Goal: Transaction & Acquisition: Purchase product/service

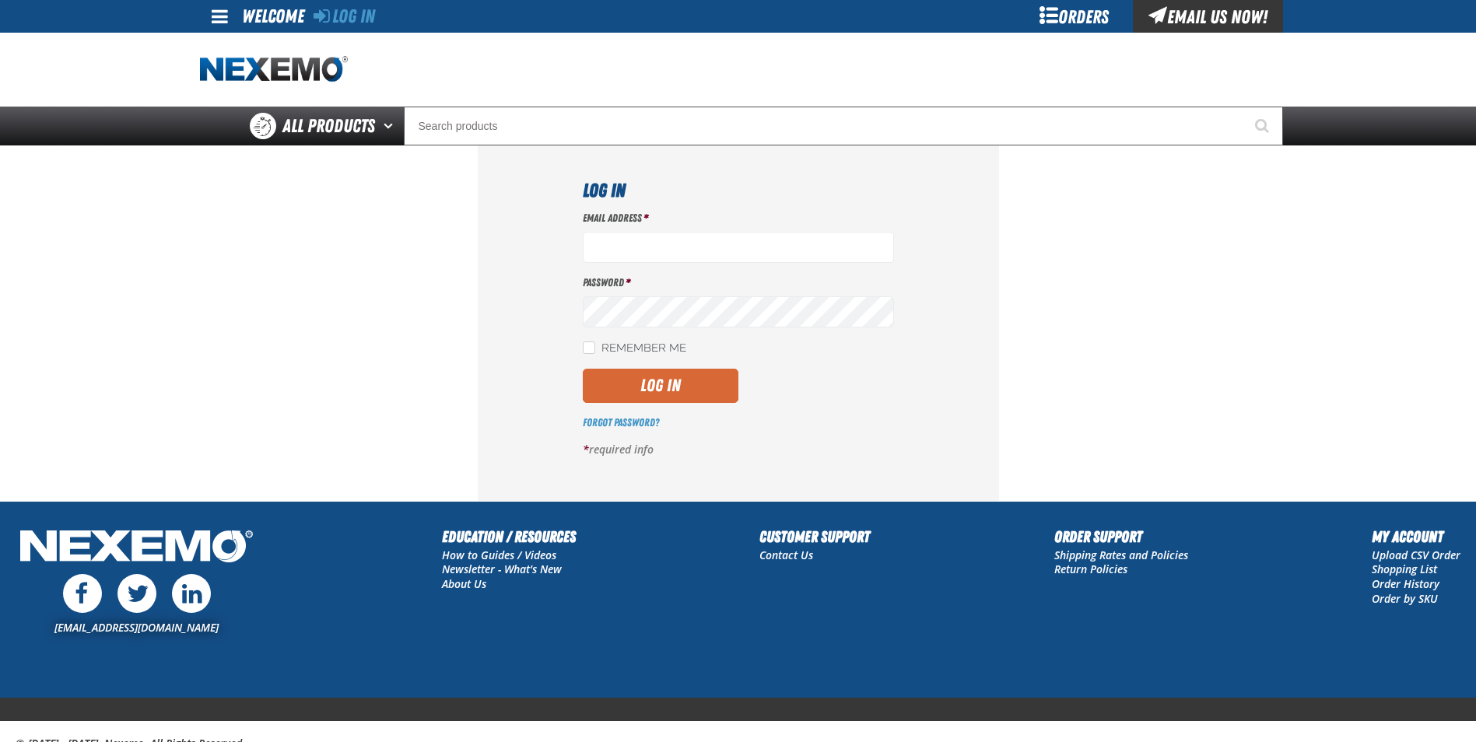
type input "csmith01@vtaig.com"
click at [630, 392] on button "Log In" at bounding box center [661, 386] width 156 height 34
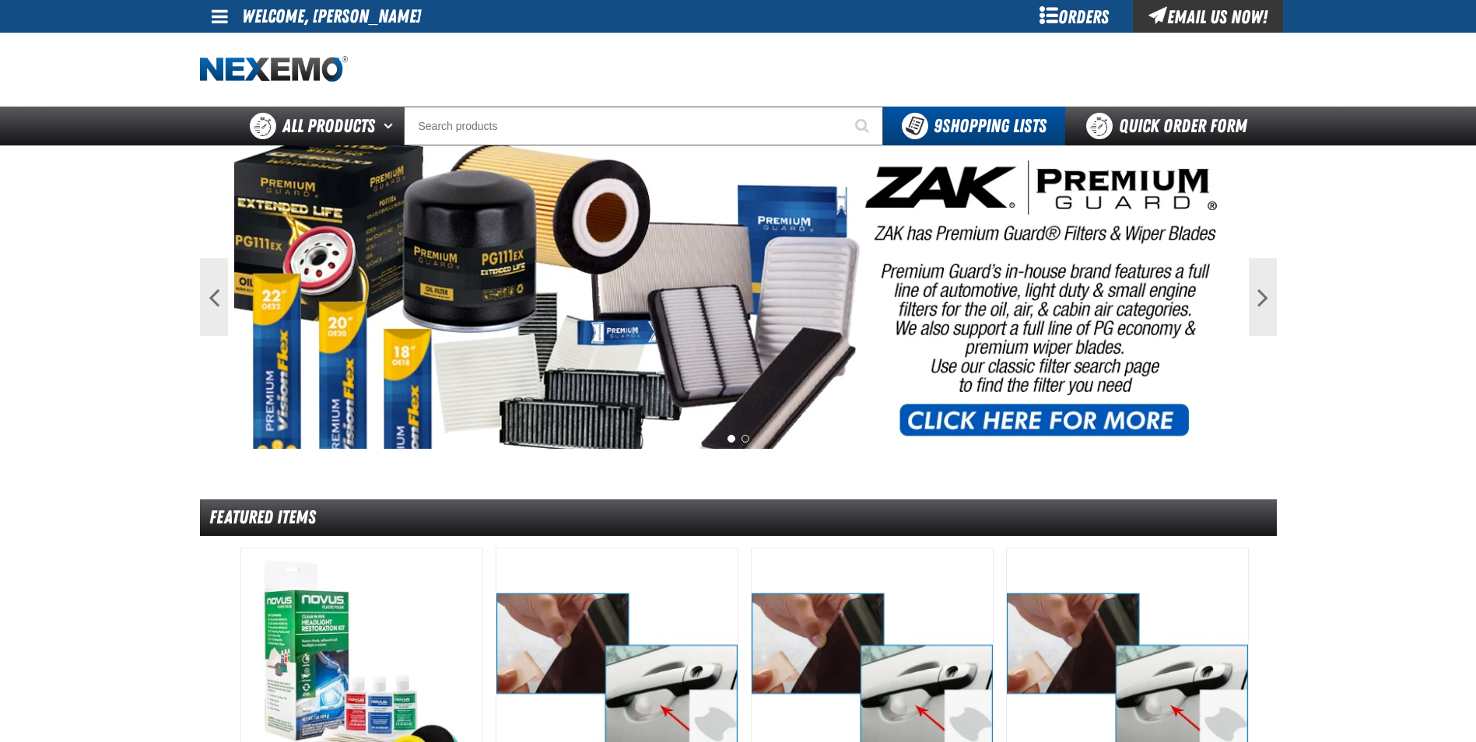
click at [224, 9] on span at bounding box center [220, 16] width 16 height 19
drag, startPoint x: 396, startPoint y: 58, endPoint x: 404, endPoint y: 59, distance: 7.9
click at [396, 58] on div at bounding box center [401, 69] width 402 height 27
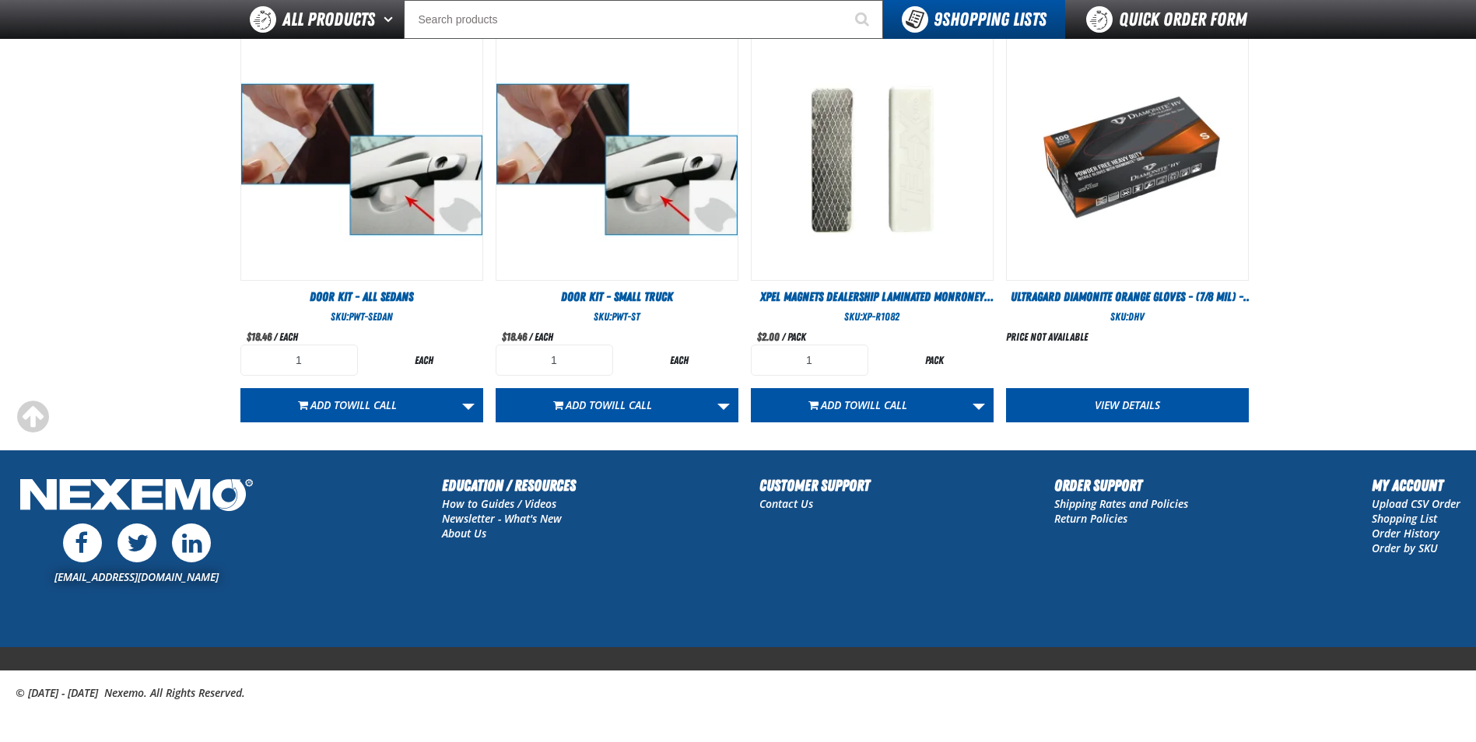
scroll to position [880, 0]
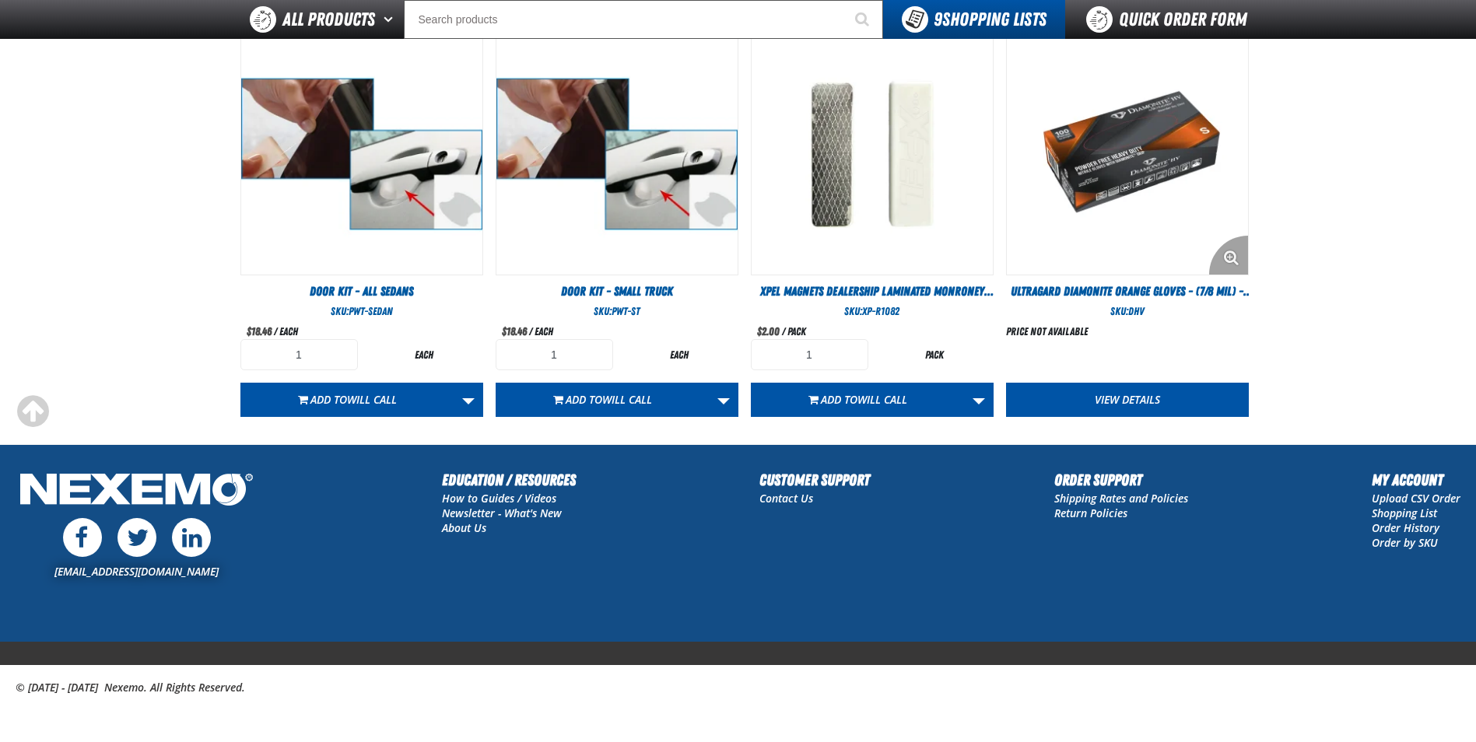
click at [1136, 213] on img "View Details of the Ultragard Diamonite Orange Gloves - (7/8 mil) - (100 gloves…" at bounding box center [1127, 153] width 241 height 241
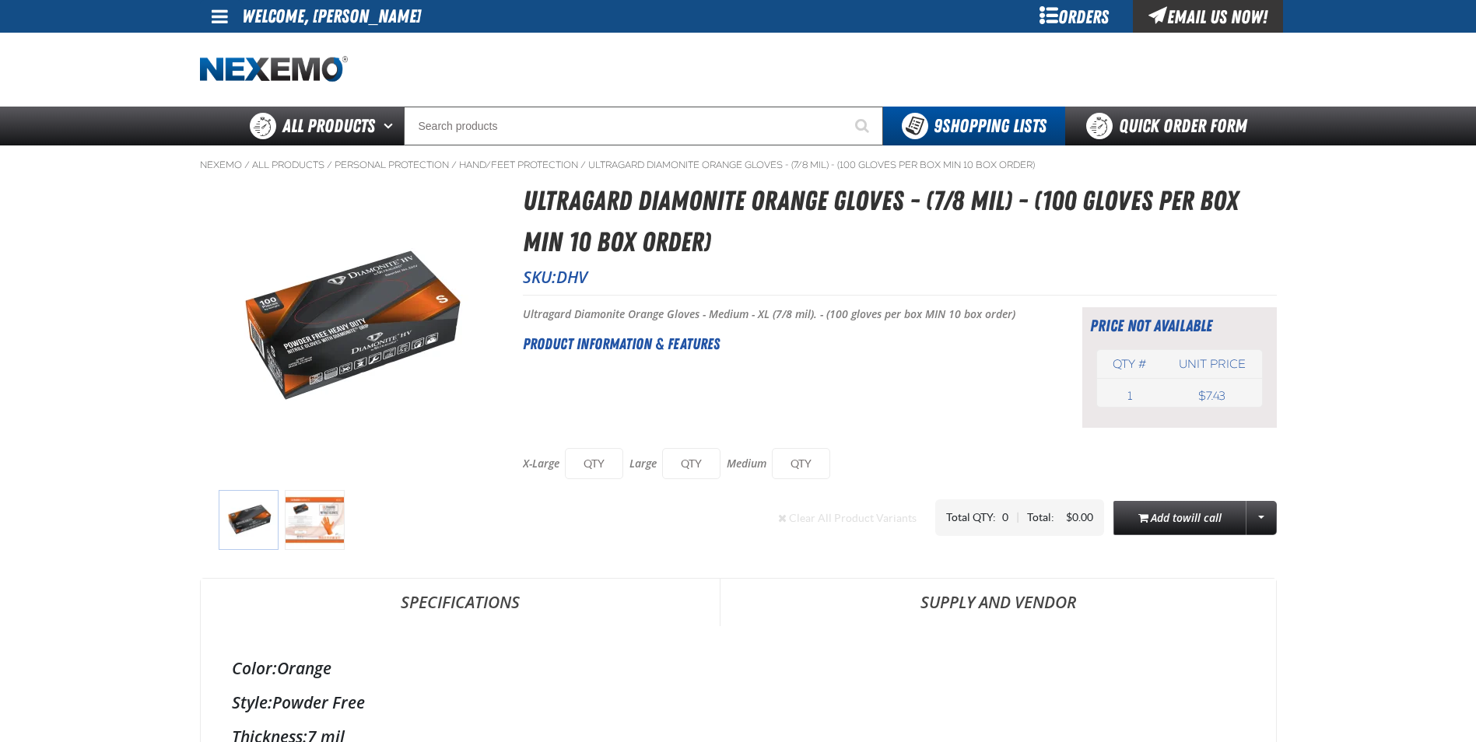
click at [317, 531] on img at bounding box center [315, 520] width 60 height 60
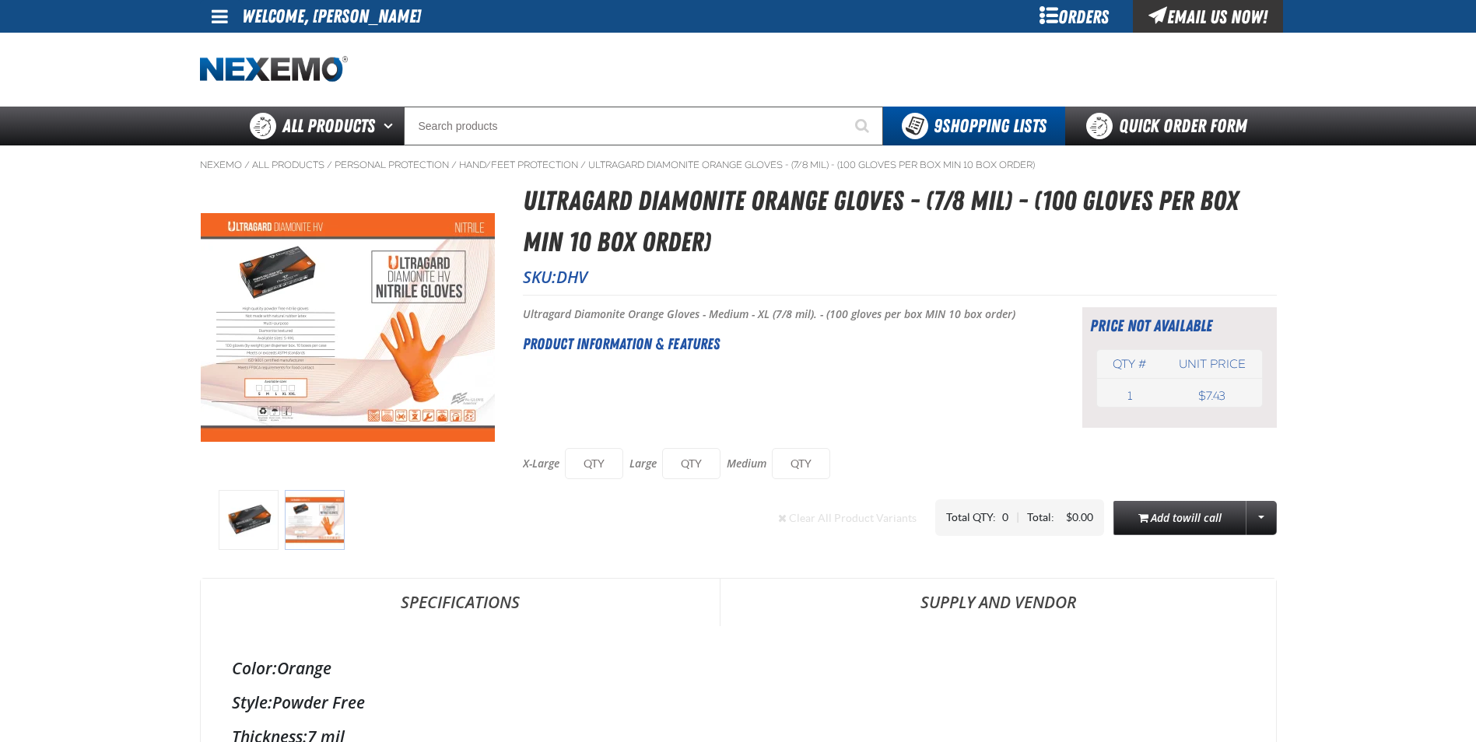
click at [247, 522] on img at bounding box center [249, 520] width 60 height 60
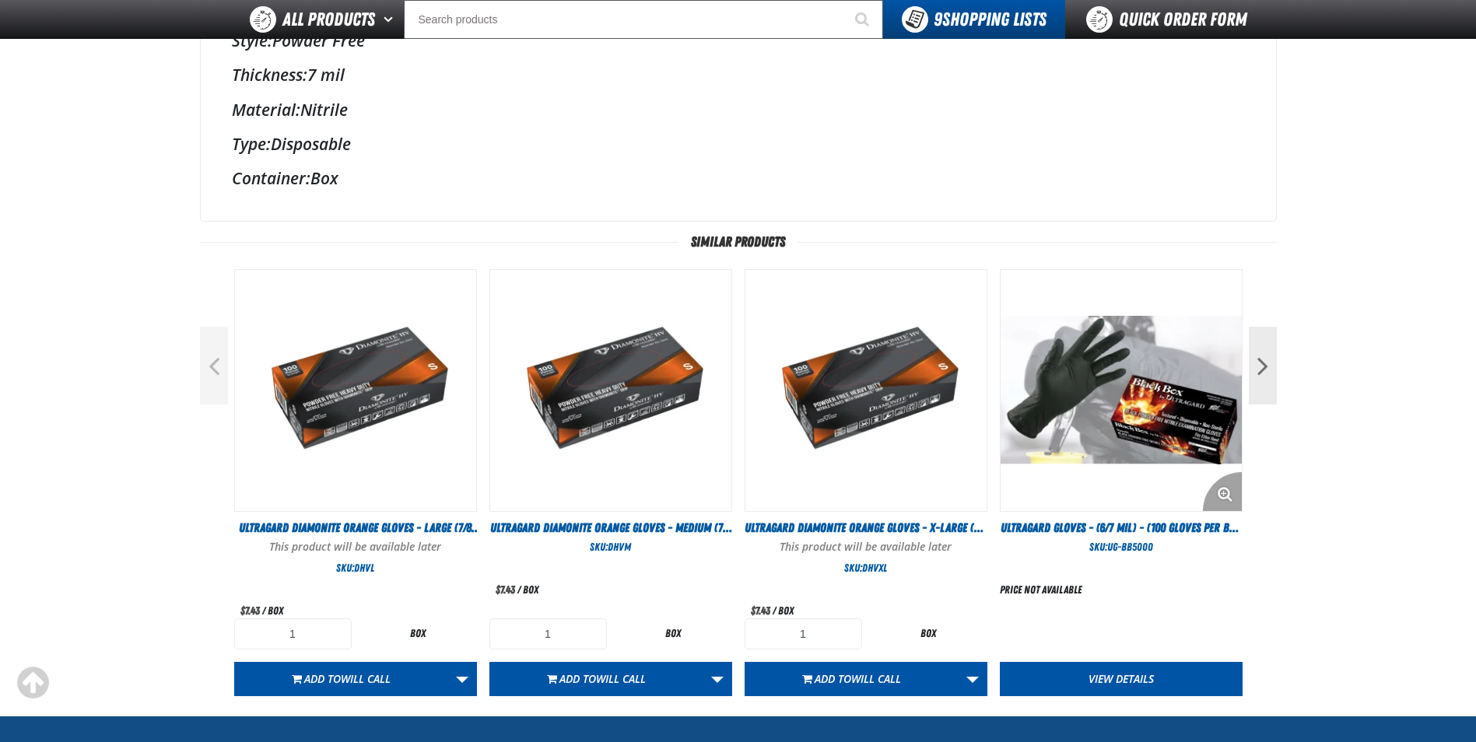
scroll to position [623, 0]
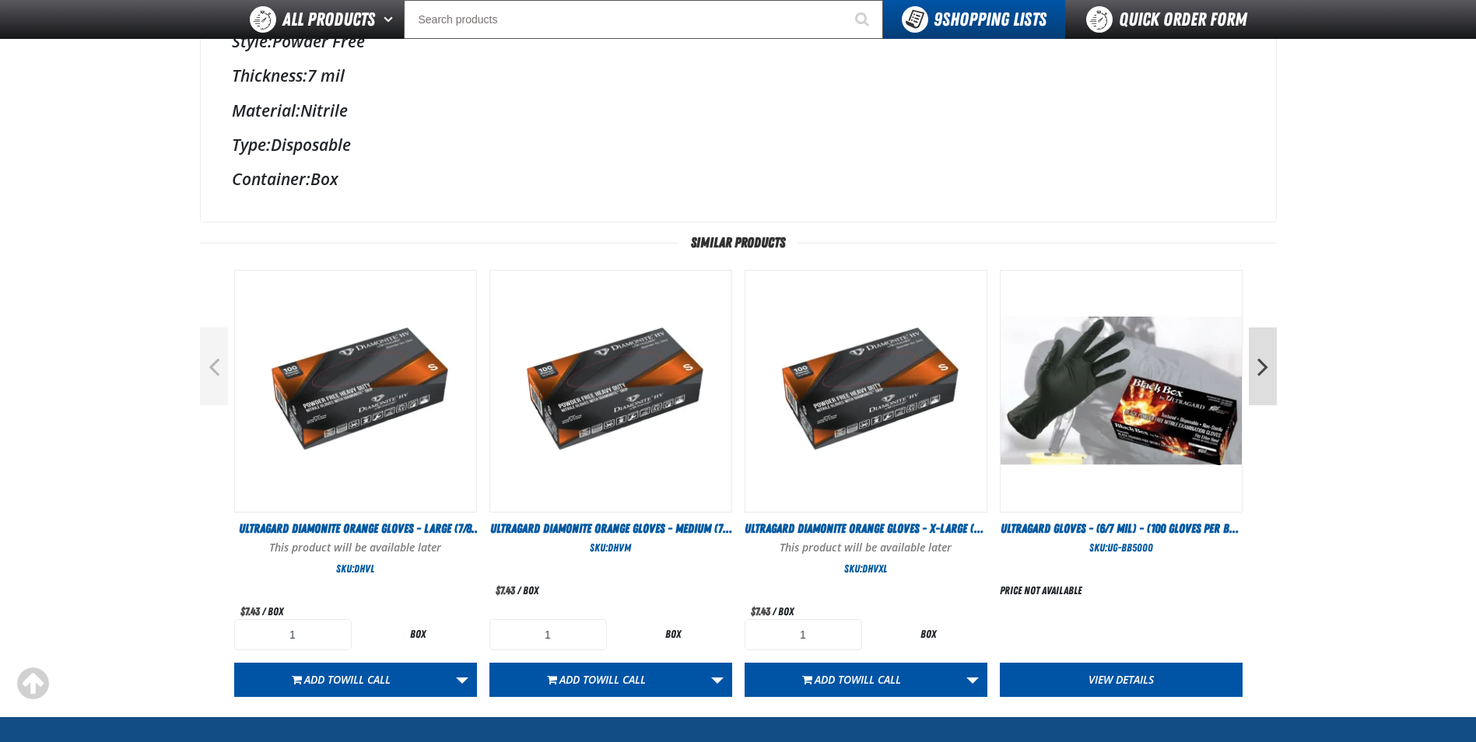
click at [1259, 366] on button "Next" at bounding box center [1263, 367] width 28 height 78
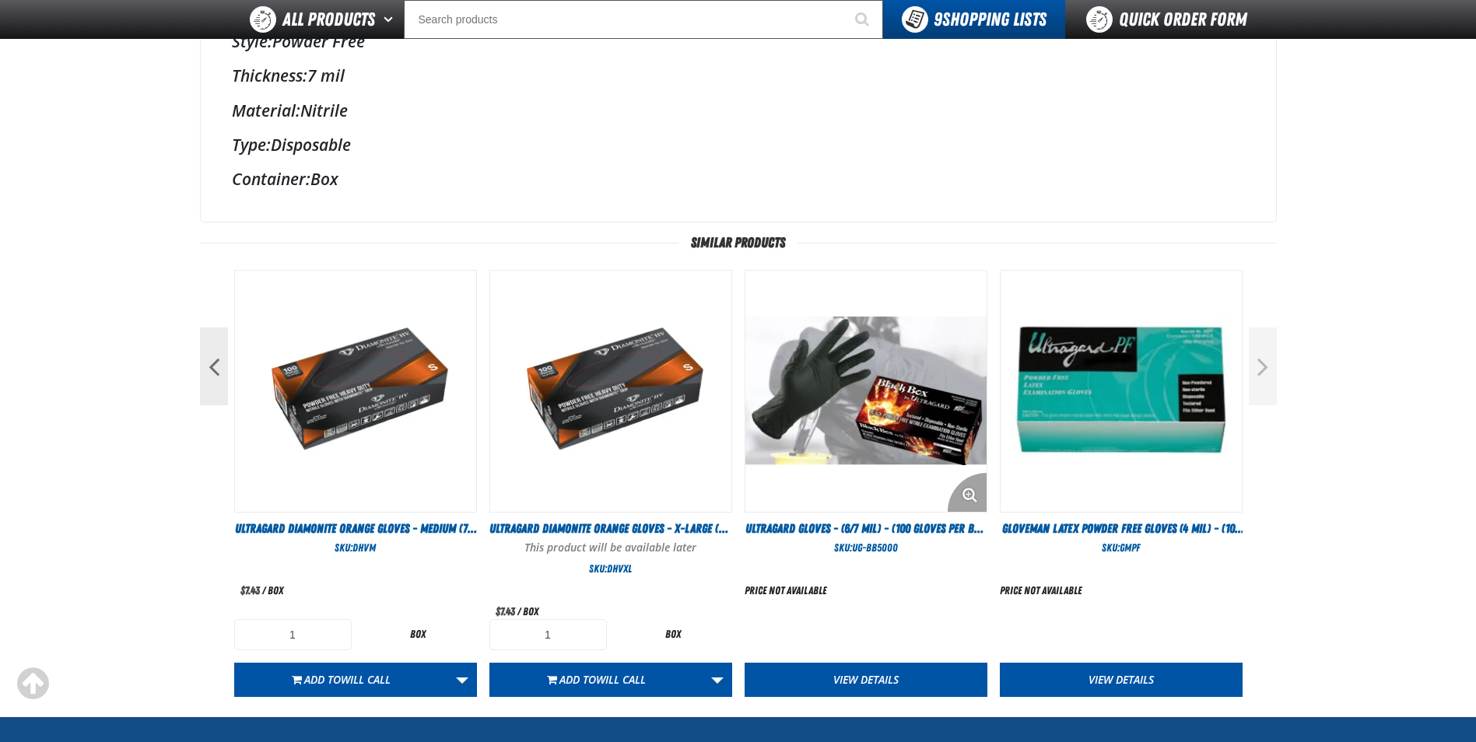
click at [895, 395] on img "View Details of the Ultragard gloves - (6/7 mil) - (100 gloves per box MIN 10 b…" at bounding box center [866, 391] width 241 height 241
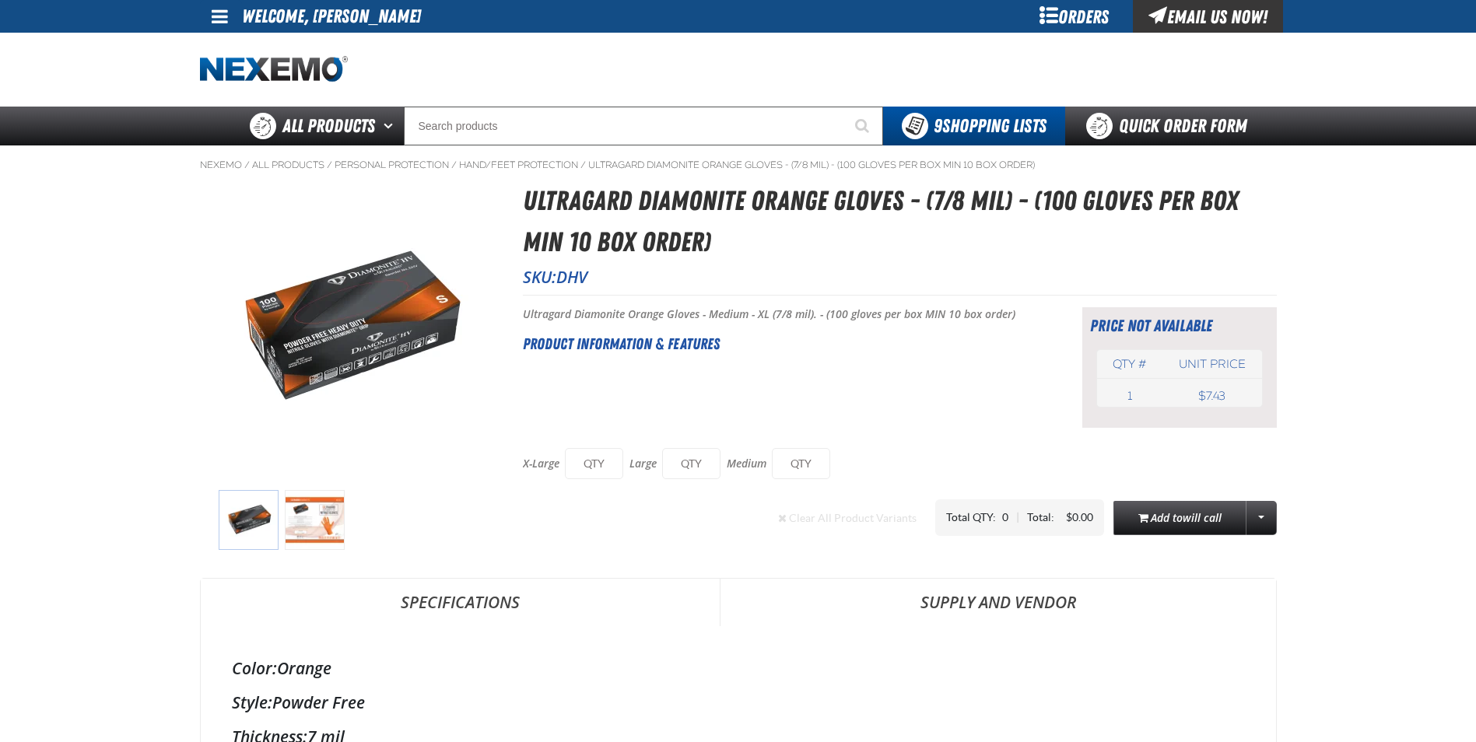
scroll to position [623, 0]
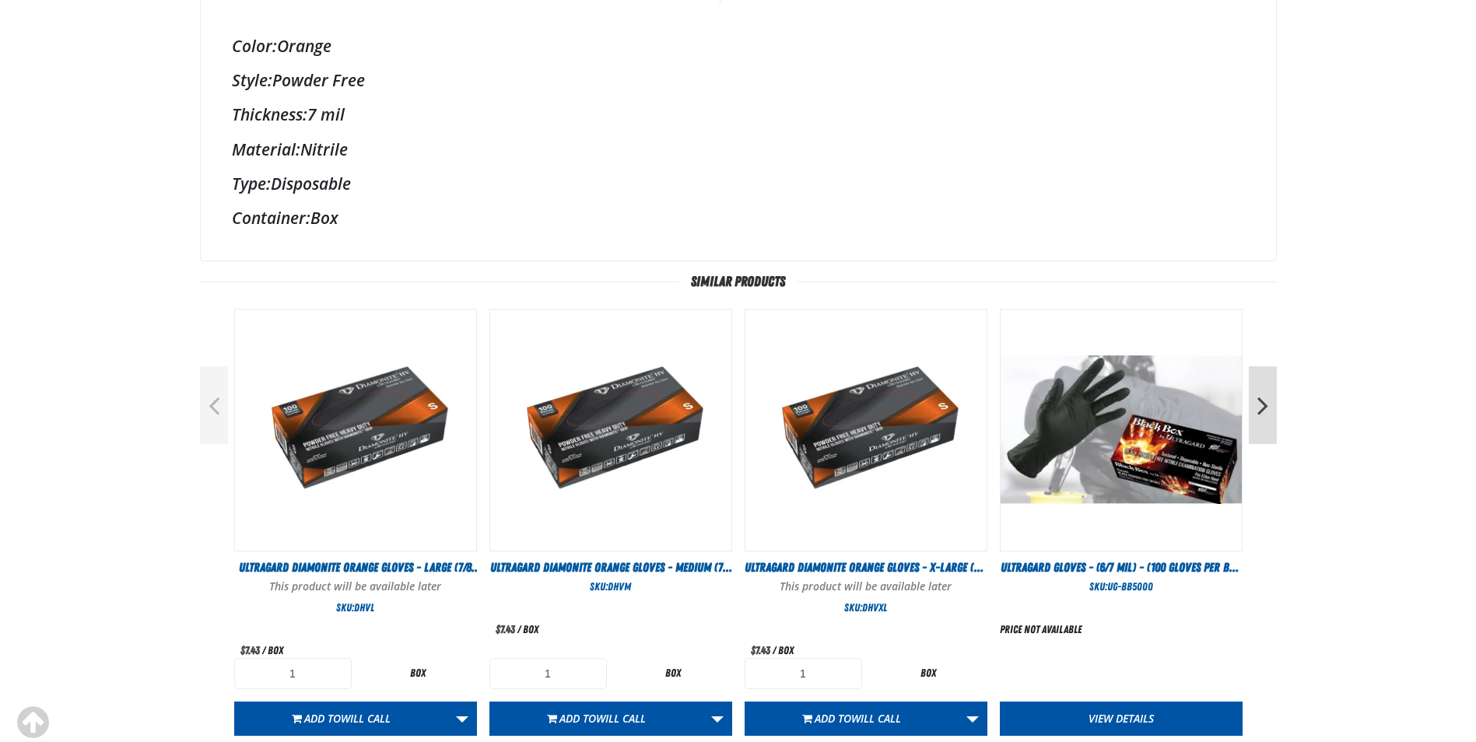
click at [1268, 407] on button "Next" at bounding box center [1263, 406] width 28 height 78
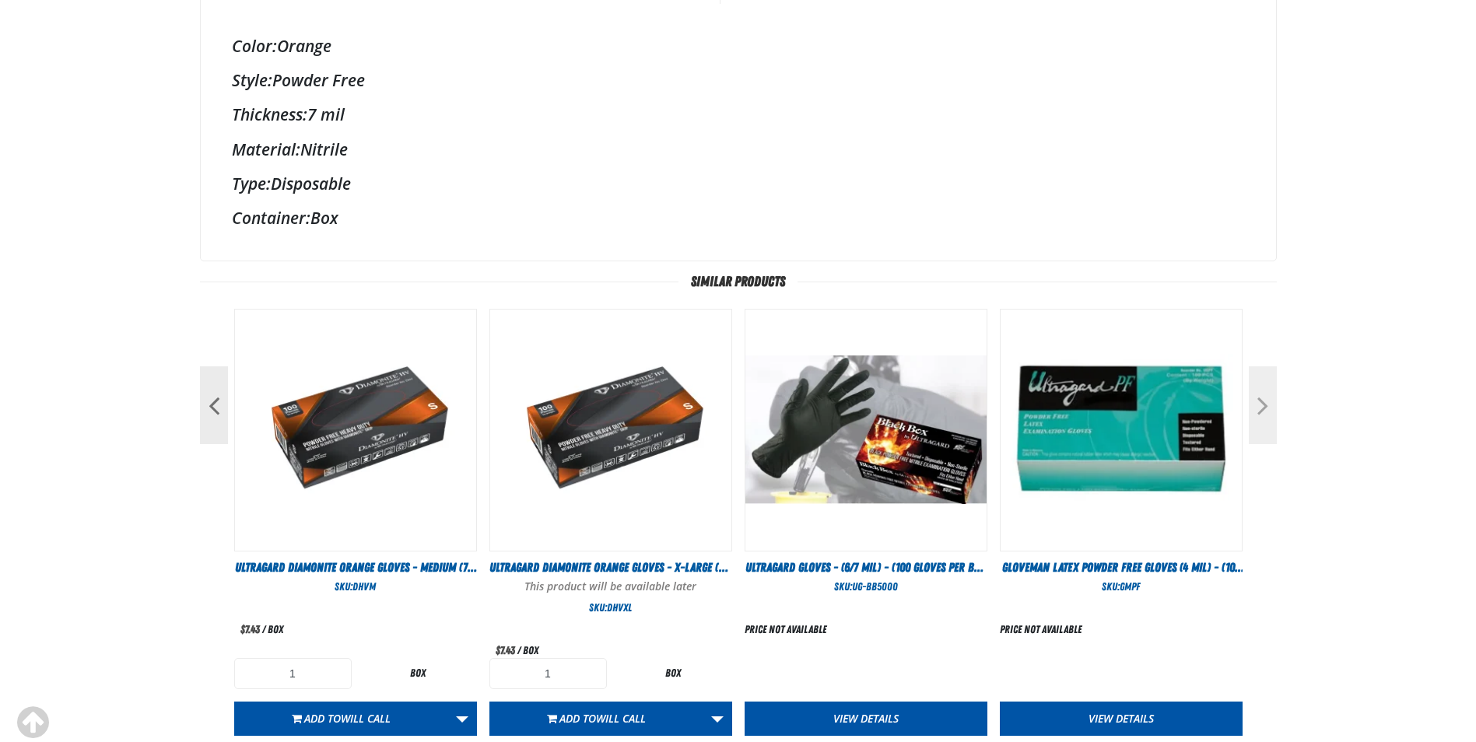
click at [1265, 407] on button "Next" at bounding box center [1263, 406] width 28 height 78
click at [1095, 449] on img "View Details of the Gloveman Latex Powder Free Gloves (4 mil) - (100 gloves per…" at bounding box center [1121, 430] width 241 height 241
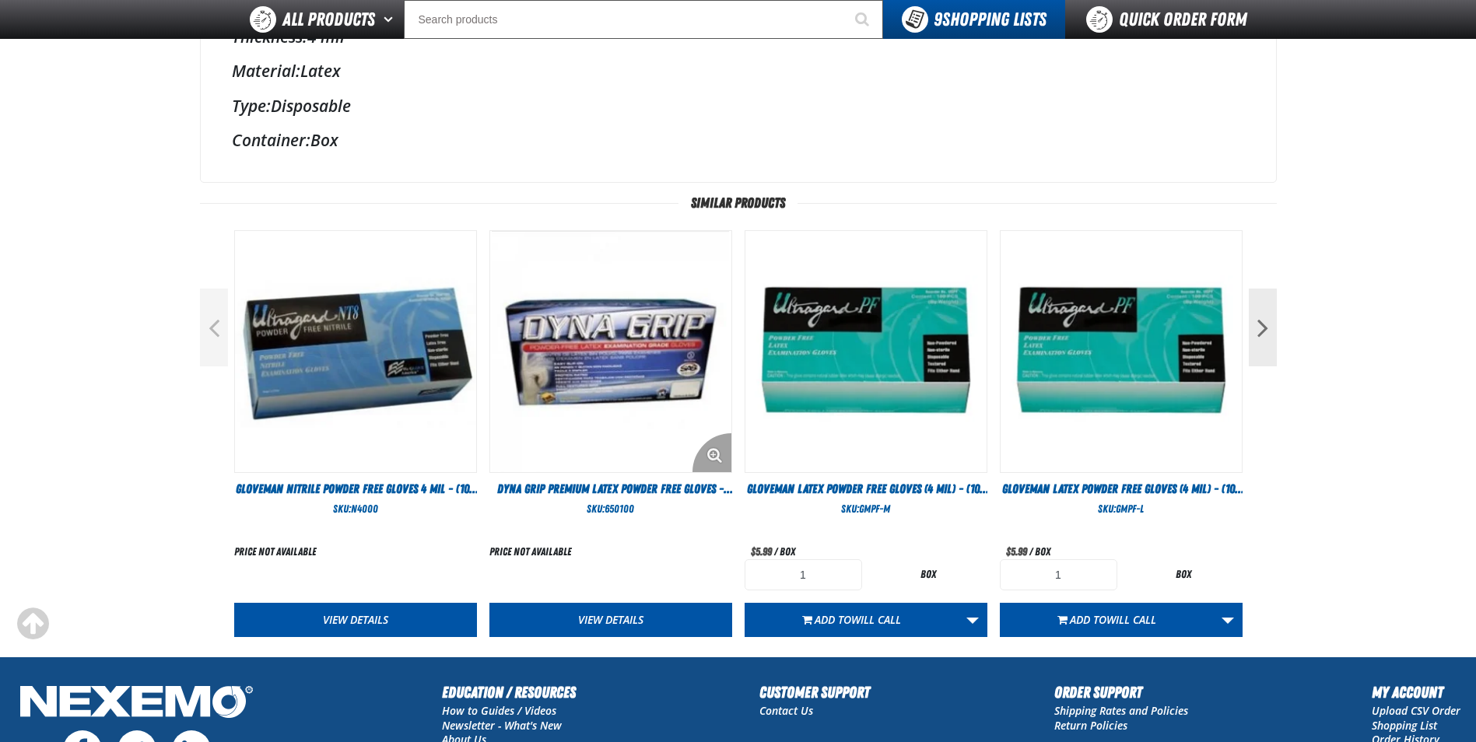
scroll to position [623, 0]
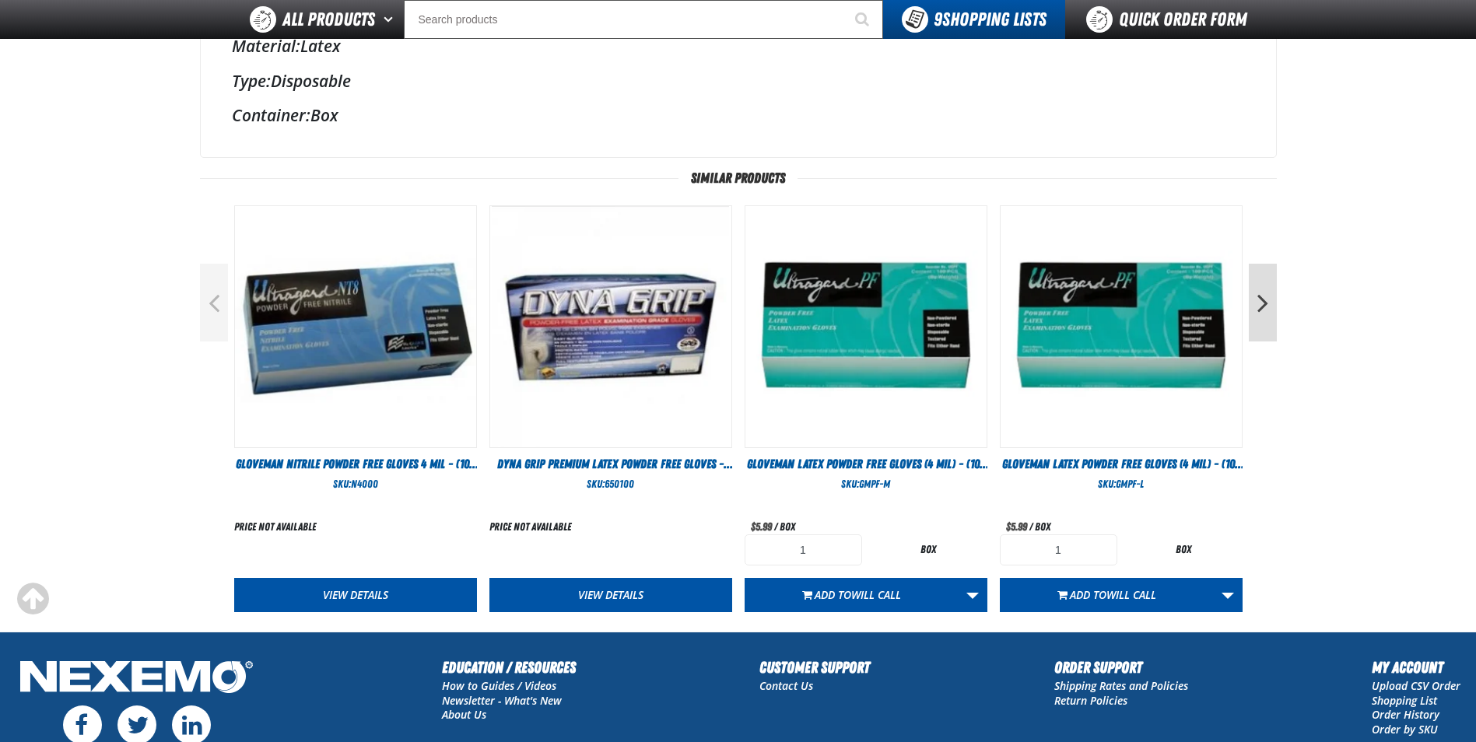
click at [1266, 318] on button "Next" at bounding box center [1263, 303] width 28 height 78
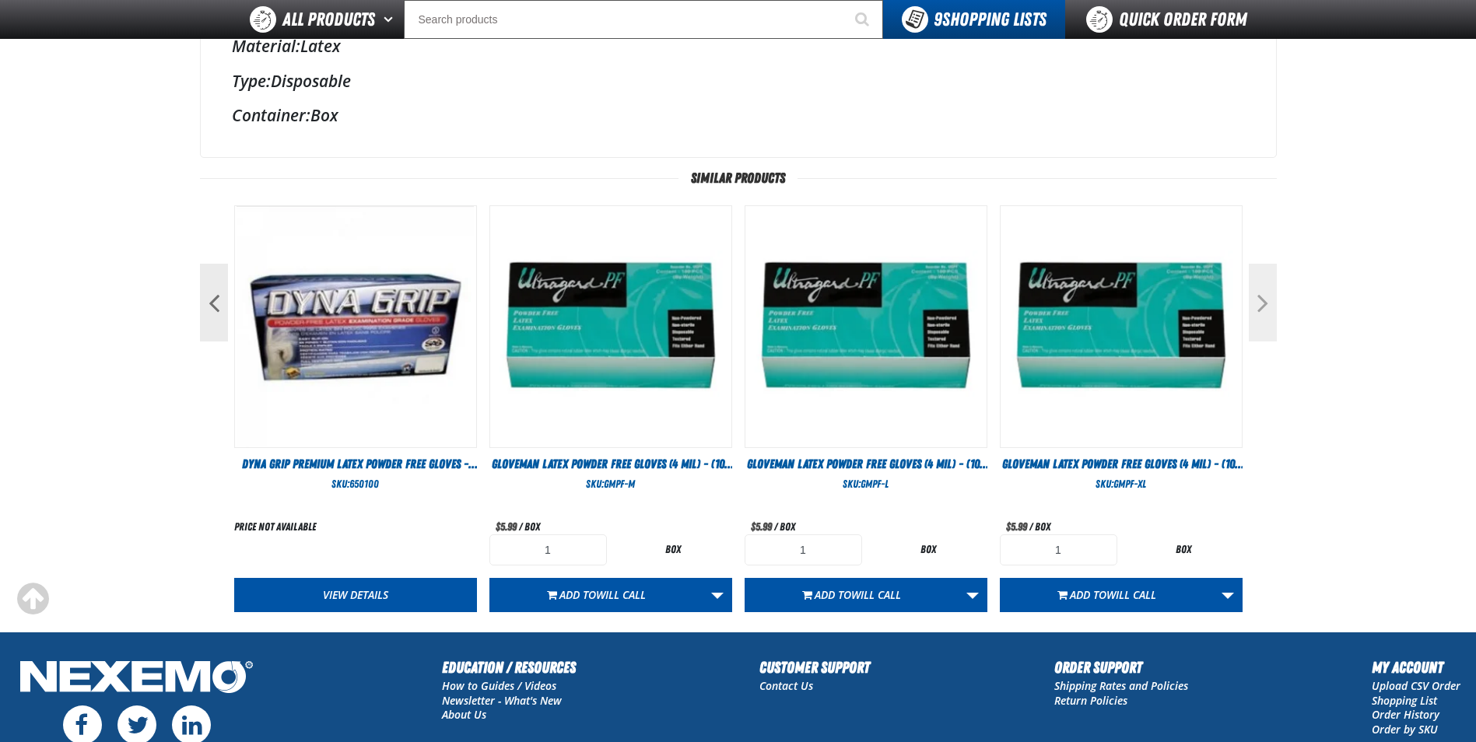
click at [1266, 318] on button "Next" at bounding box center [1263, 303] width 28 height 78
click at [207, 301] on button "Previous" at bounding box center [214, 303] width 28 height 78
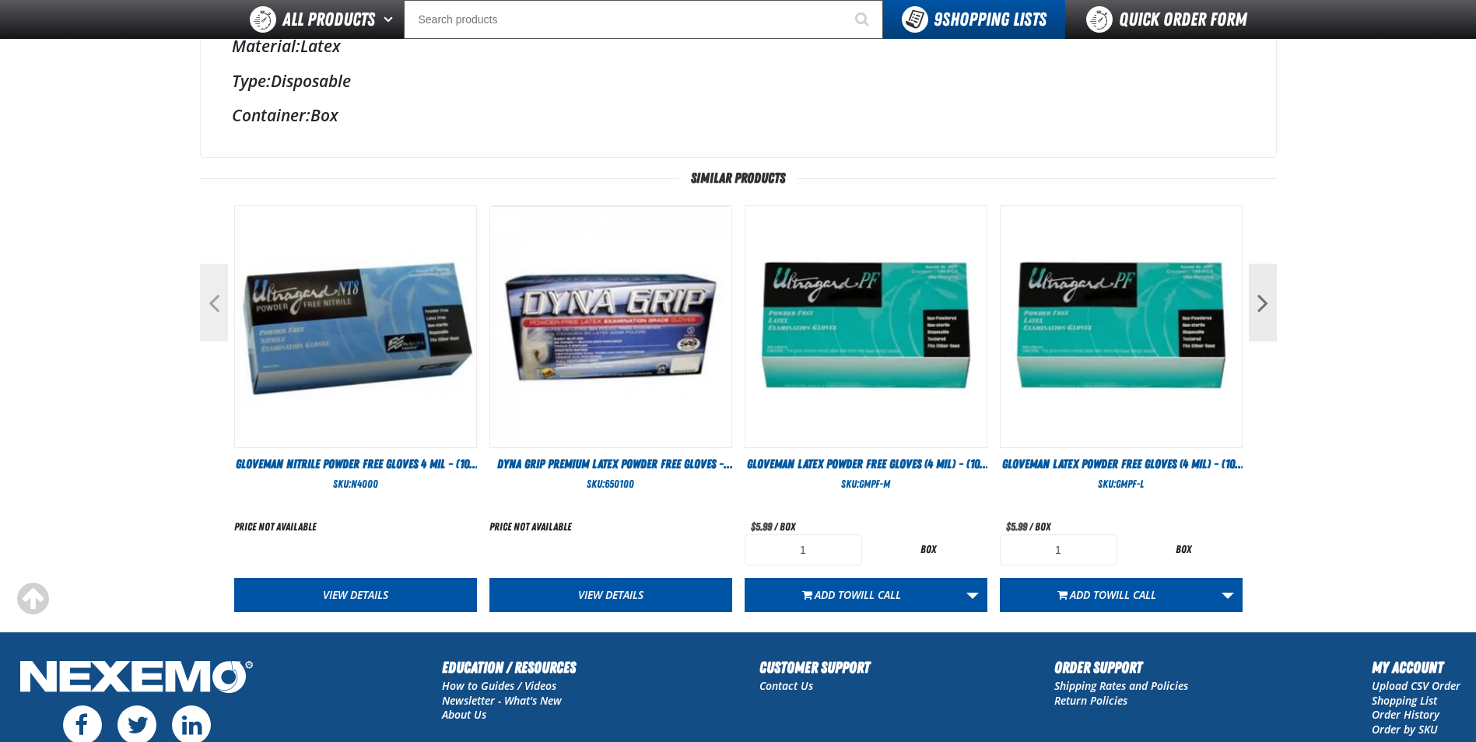
click at [207, 301] on button "Previous" at bounding box center [214, 303] width 28 height 78
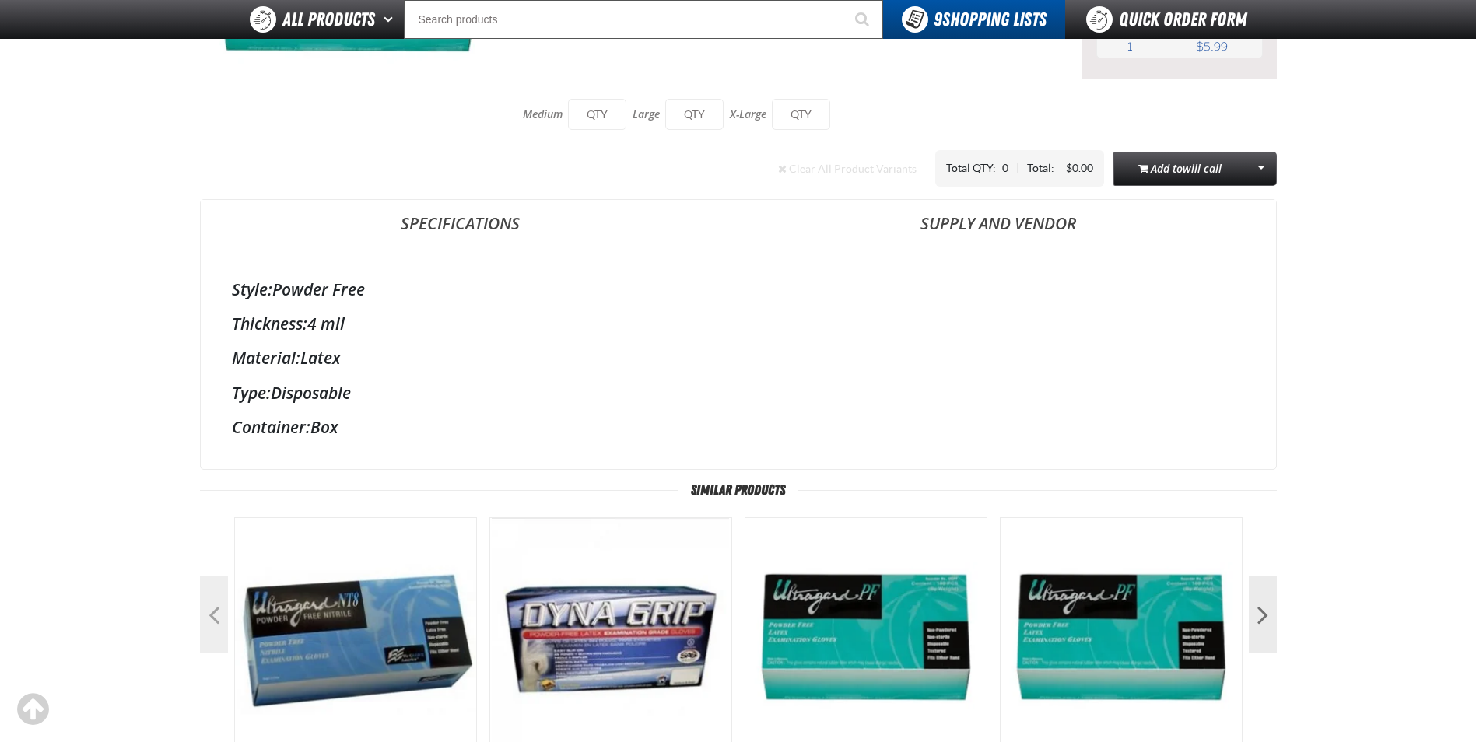
scroll to position [0, 0]
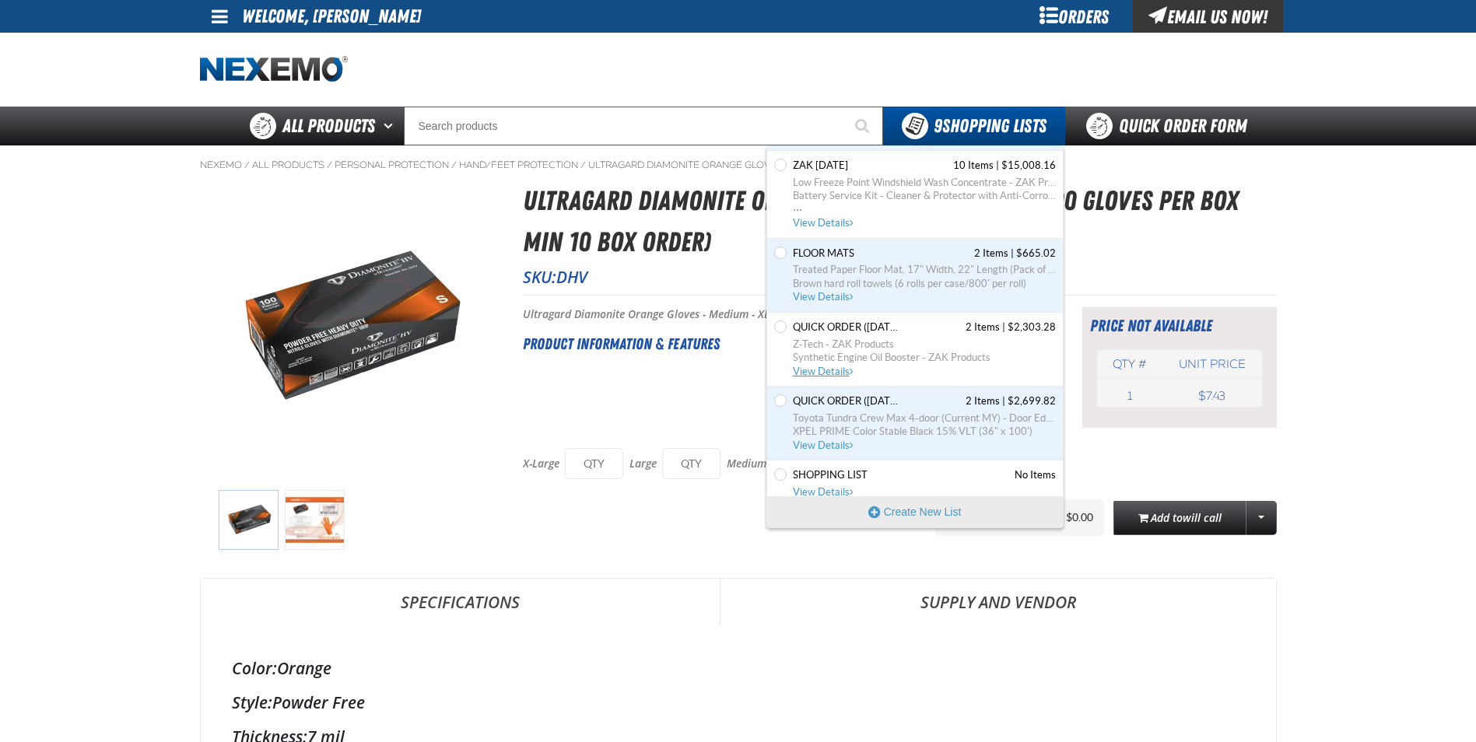
scroll to position [233, 0]
click at [909, 251] on span "FLOOR MATS 2 Items | $665.02" at bounding box center [924, 251] width 263 height 14
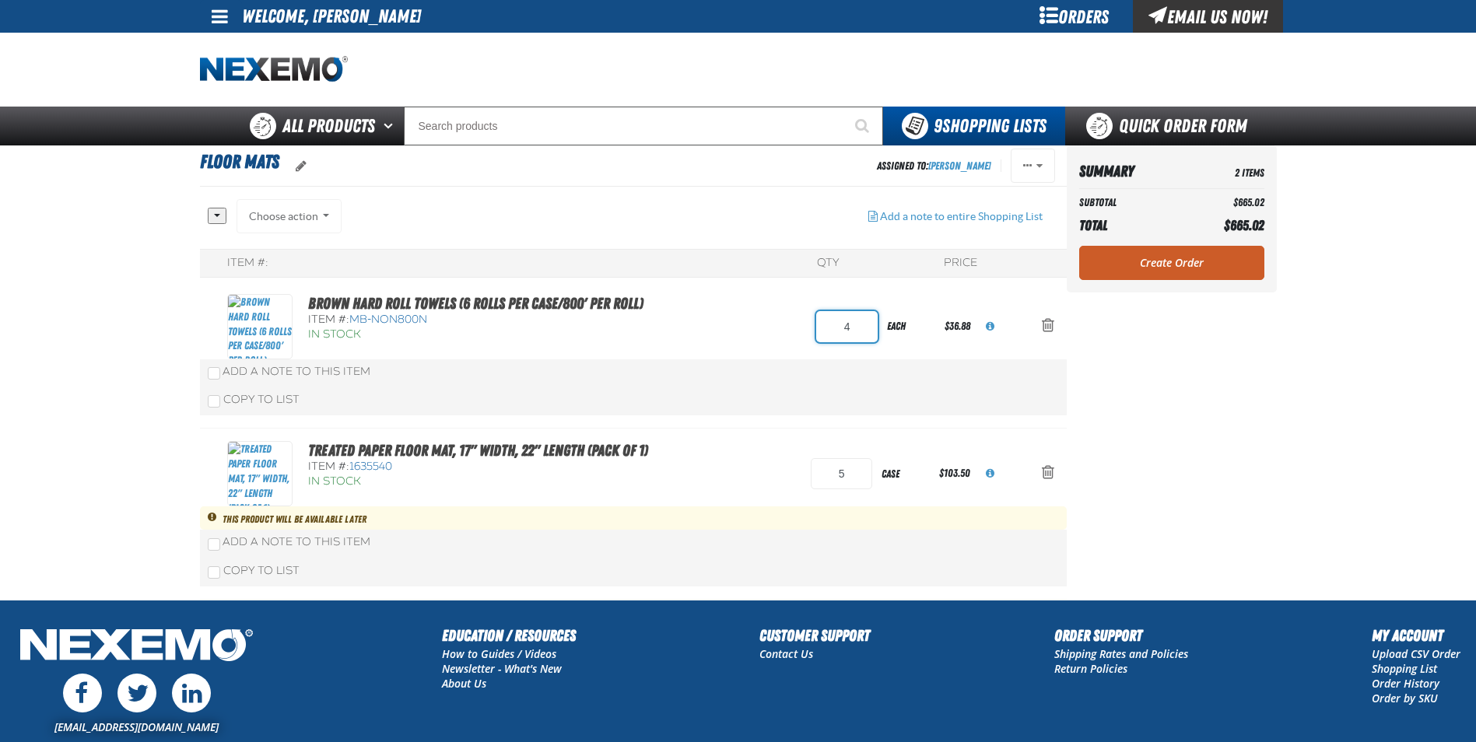
click at [856, 327] on input "4" at bounding box center [846, 326] width 61 height 31
type input "2"
click at [1168, 400] on aside "Summary 2 Items Subtotal $665.02 Total $665.02 Loading... Create Order" at bounding box center [1172, 373] width 210 height 454
click at [1163, 261] on link "Create Order" at bounding box center [1171, 263] width 185 height 34
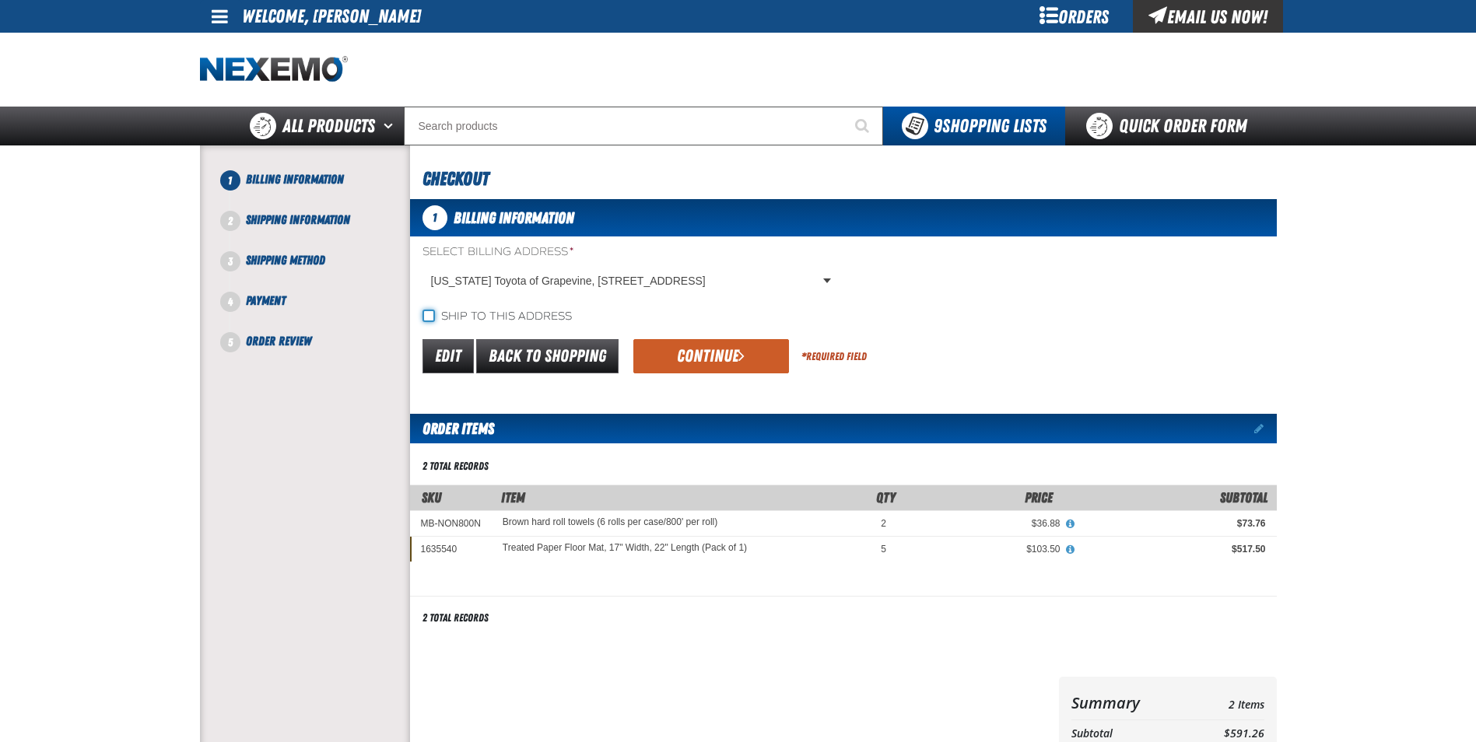
click at [432, 312] on input "Ship to this address" at bounding box center [429, 316] width 12 height 12
checkbox input "true"
click at [665, 347] on button "Continue" at bounding box center [711, 356] width 156 height 34
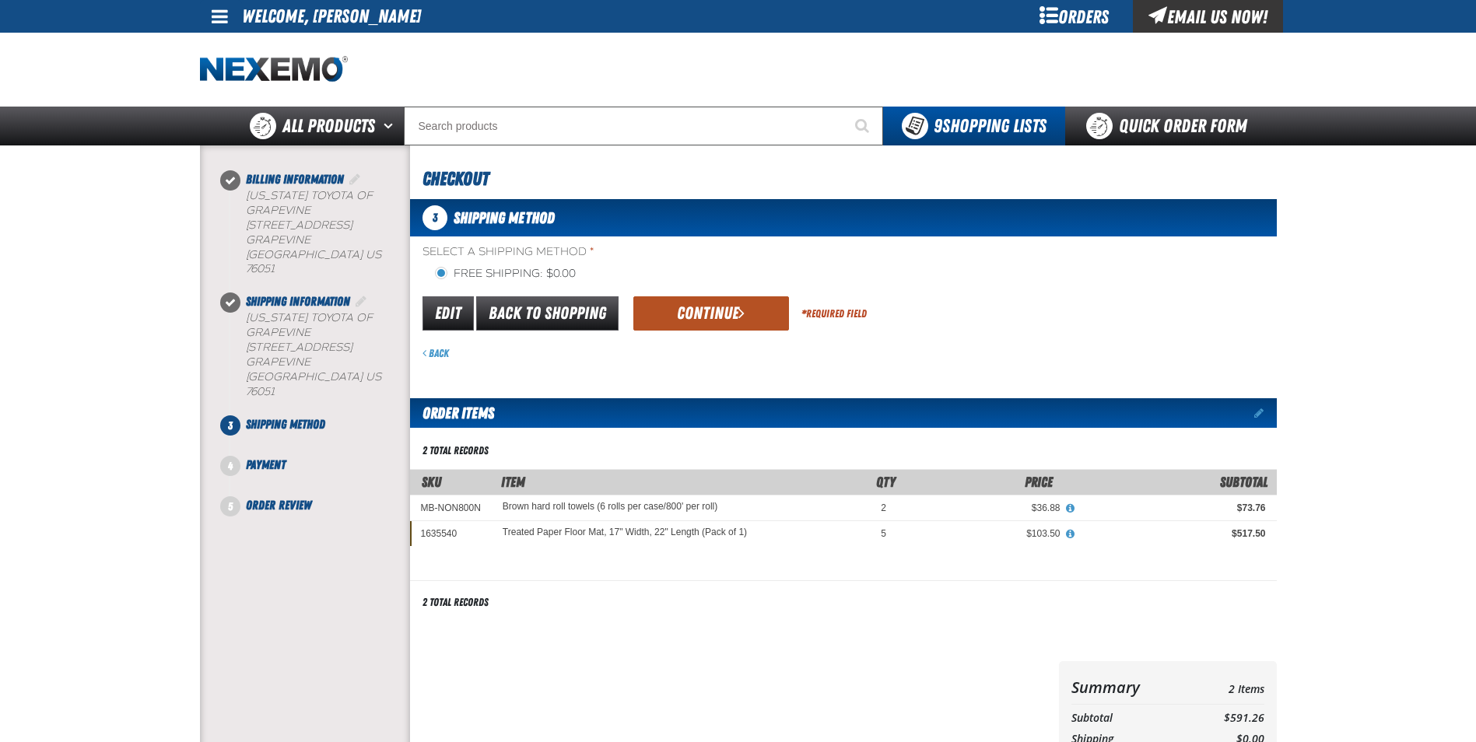
click at [706, 313] on button "Continue" at bounding box center [711, 313] width 156 height 34
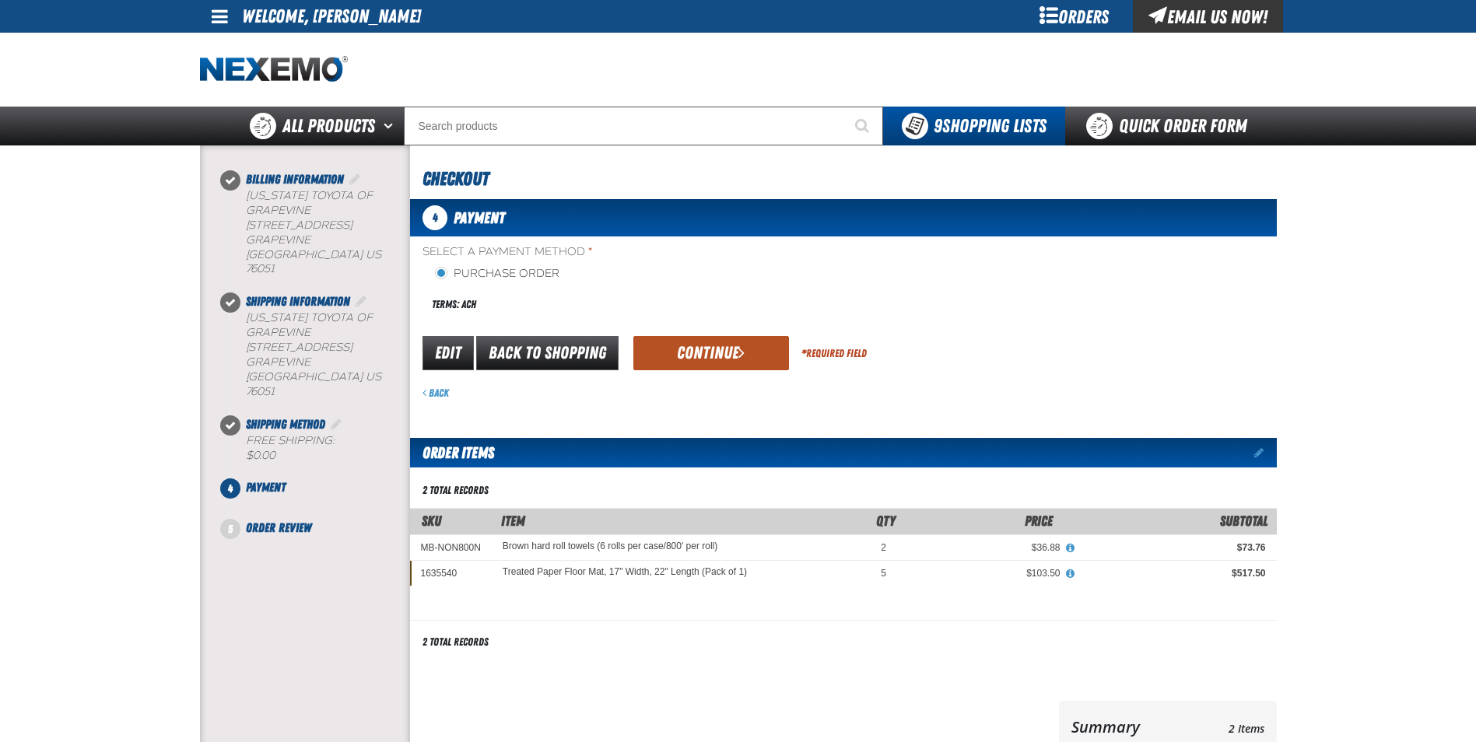
click at [699, 348] on button "Continue" at bounding box center [711, 353] width 156 height 34
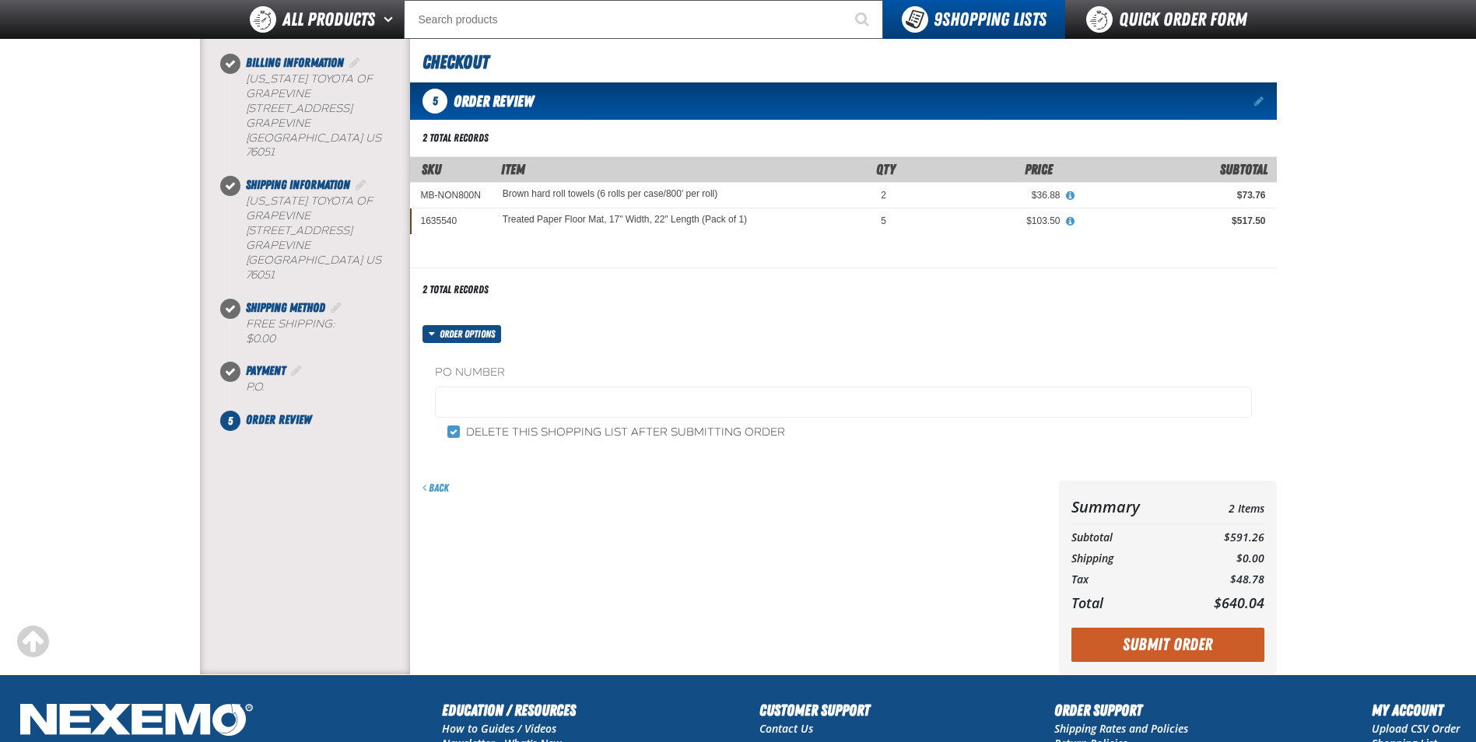
scroll to position [233, 0]
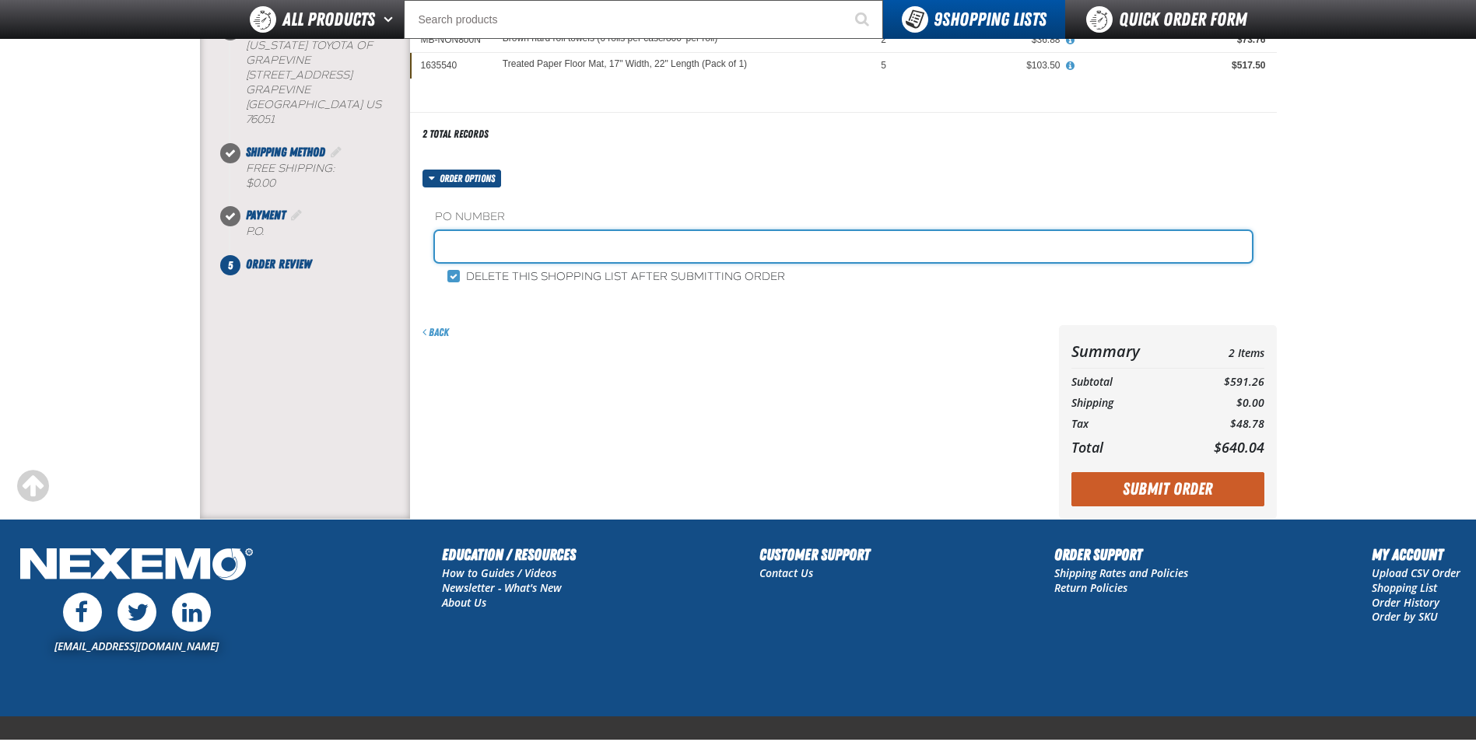
drag, startPoint x: 472, startPoint y: 244, endPoint x: 489, endPoint y: 255, distance: 20.7
click at [472, 244] on input "text" at bounding box center [843, 246] width 817 height 31
type input "STK"
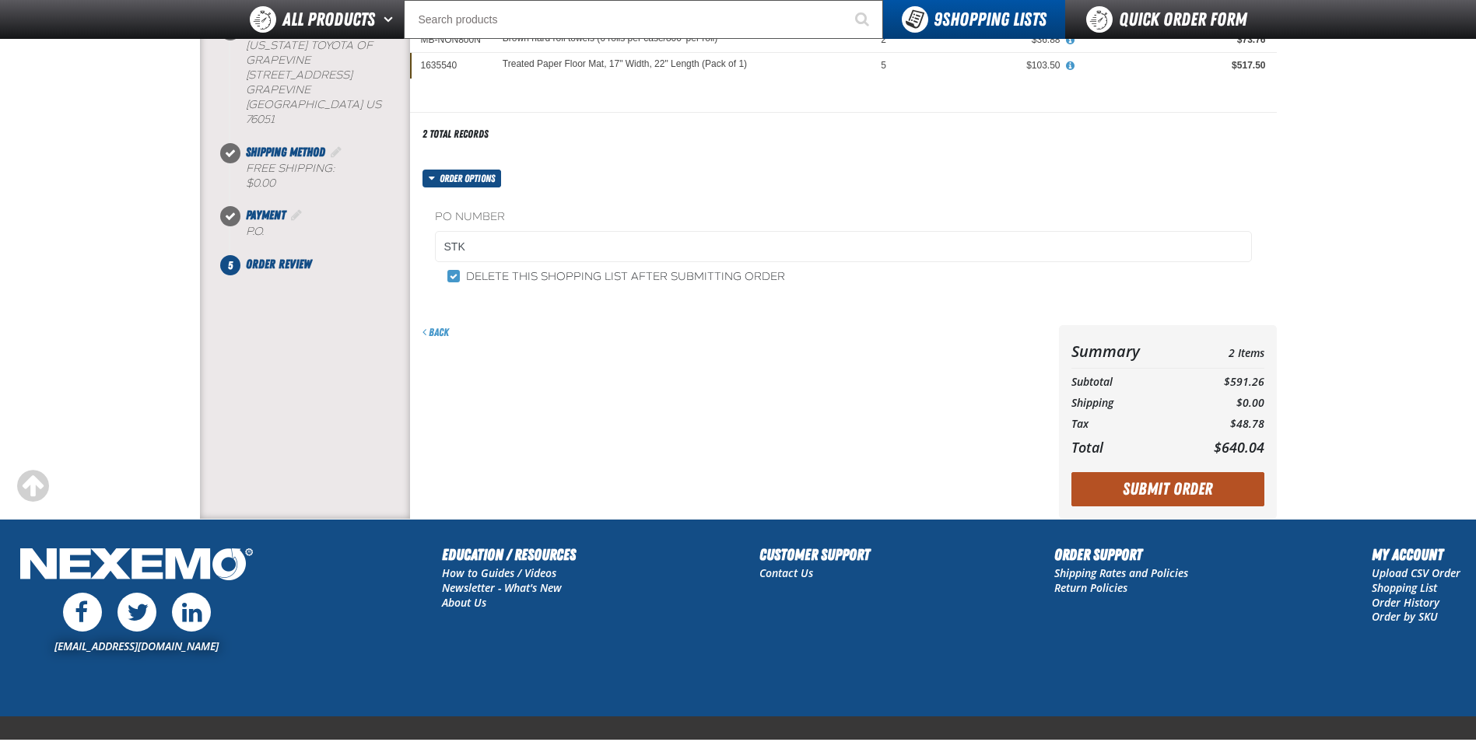
click at [1165, 489] on button "Submit Order" at bounding box center [1168, 489] width 193 height 34
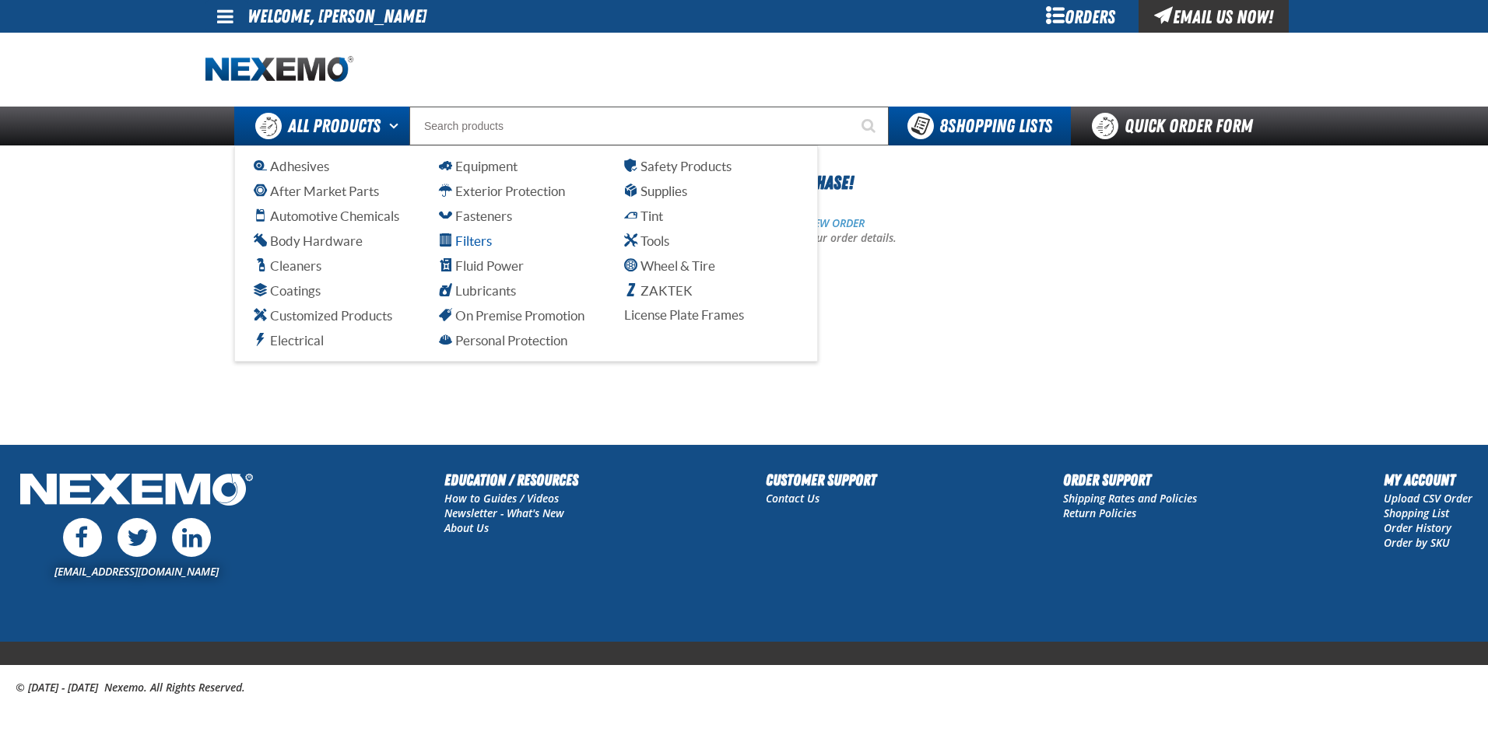
click at [485, 244] on span "Filters" at bounding box center [465, 240] width 53 height 15
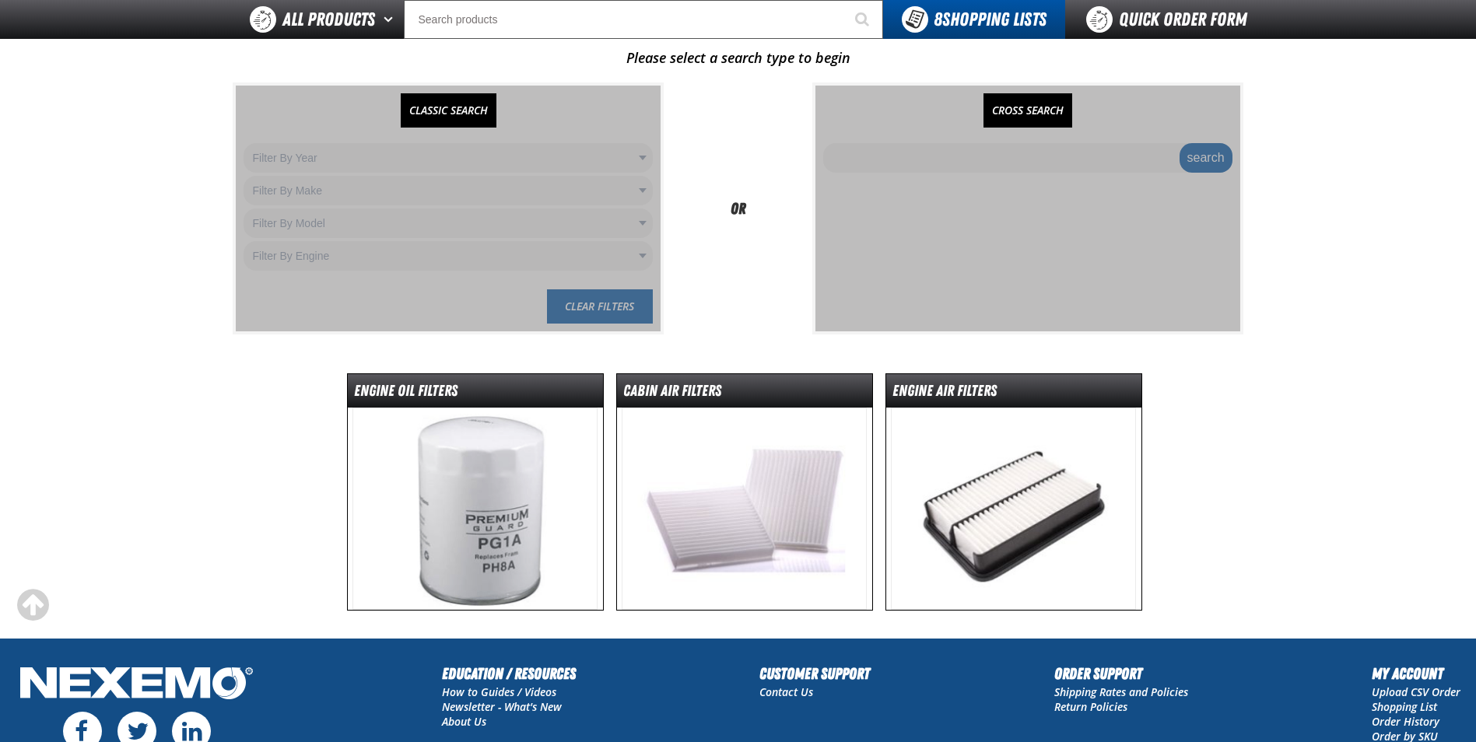
scroll to position [156, 0]
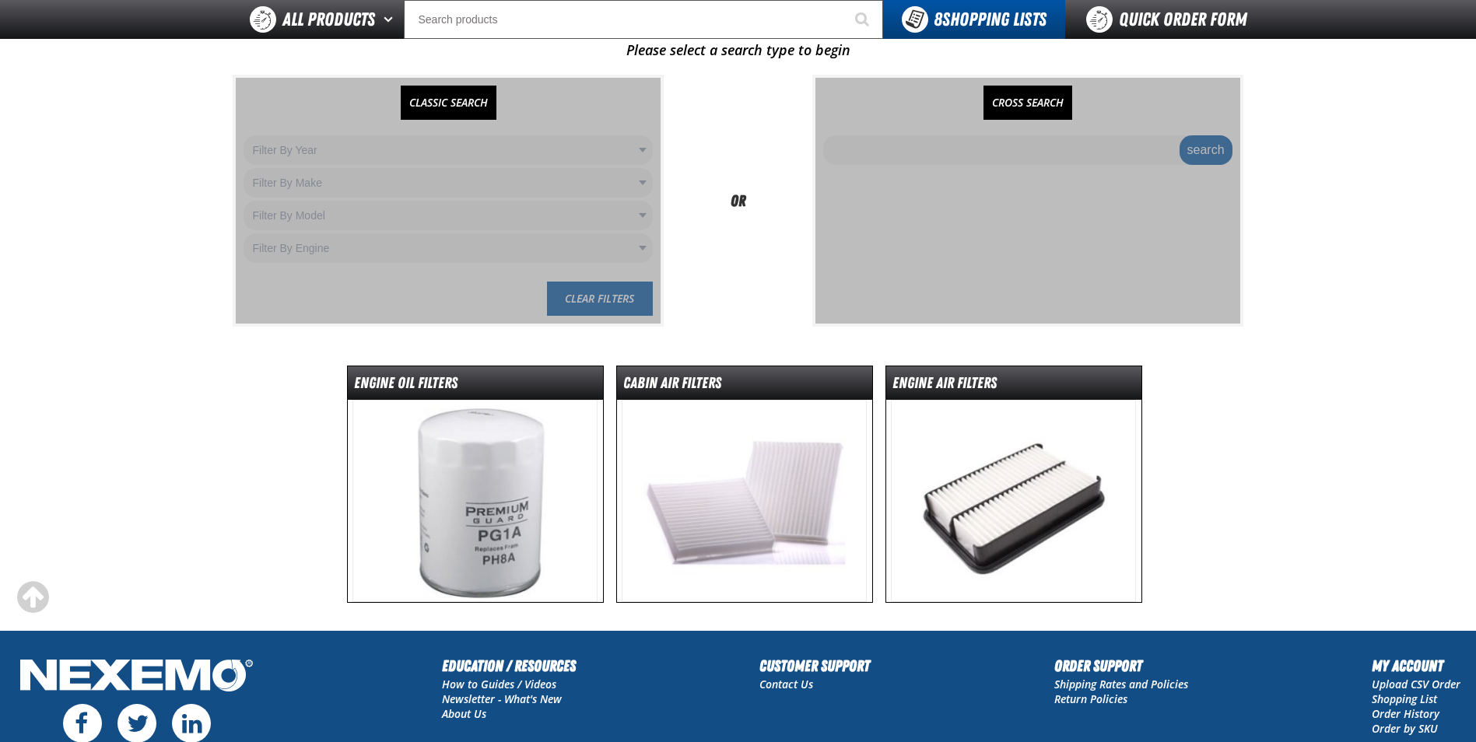
click at [960, 472] on img at bounding box center [1013, 501] width 245 height 202
